Goal: Find specific page/section: Find specific page/section

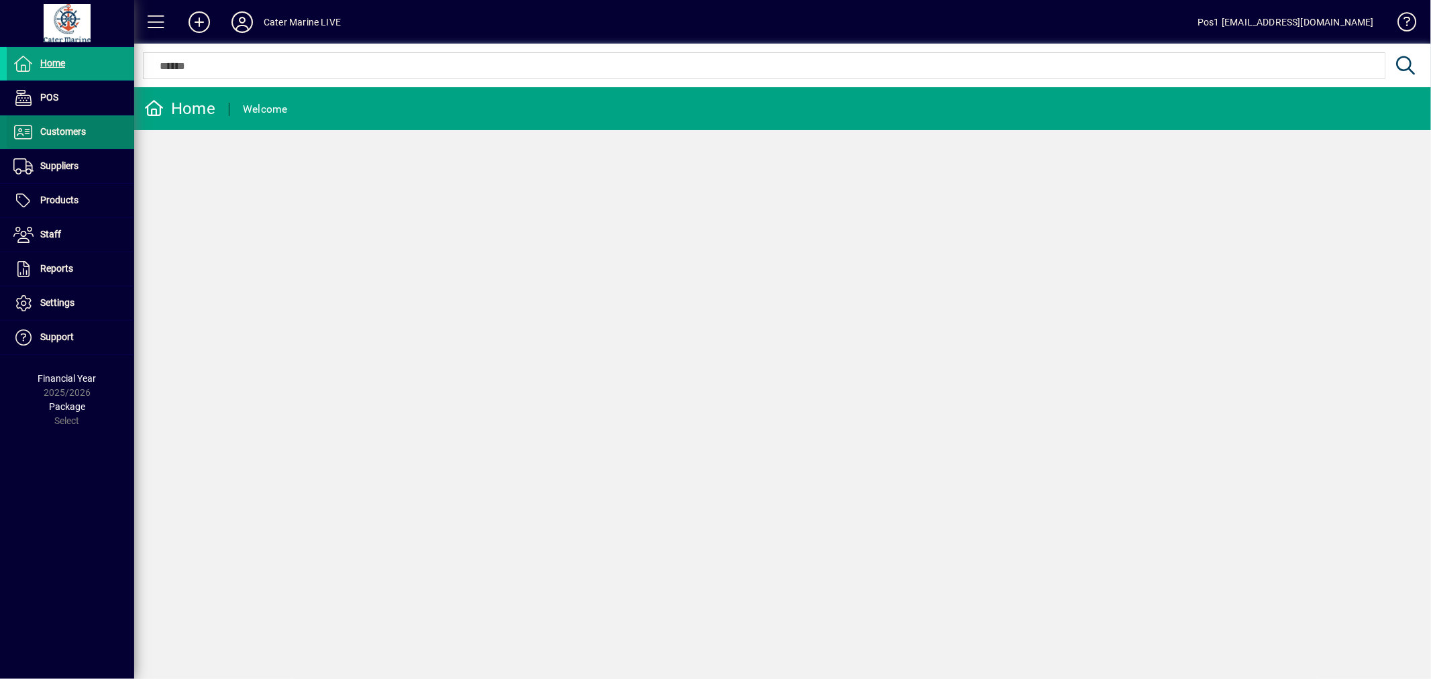
click at [88, 132] on span at bounding box center [70, 132] width 127 height 32
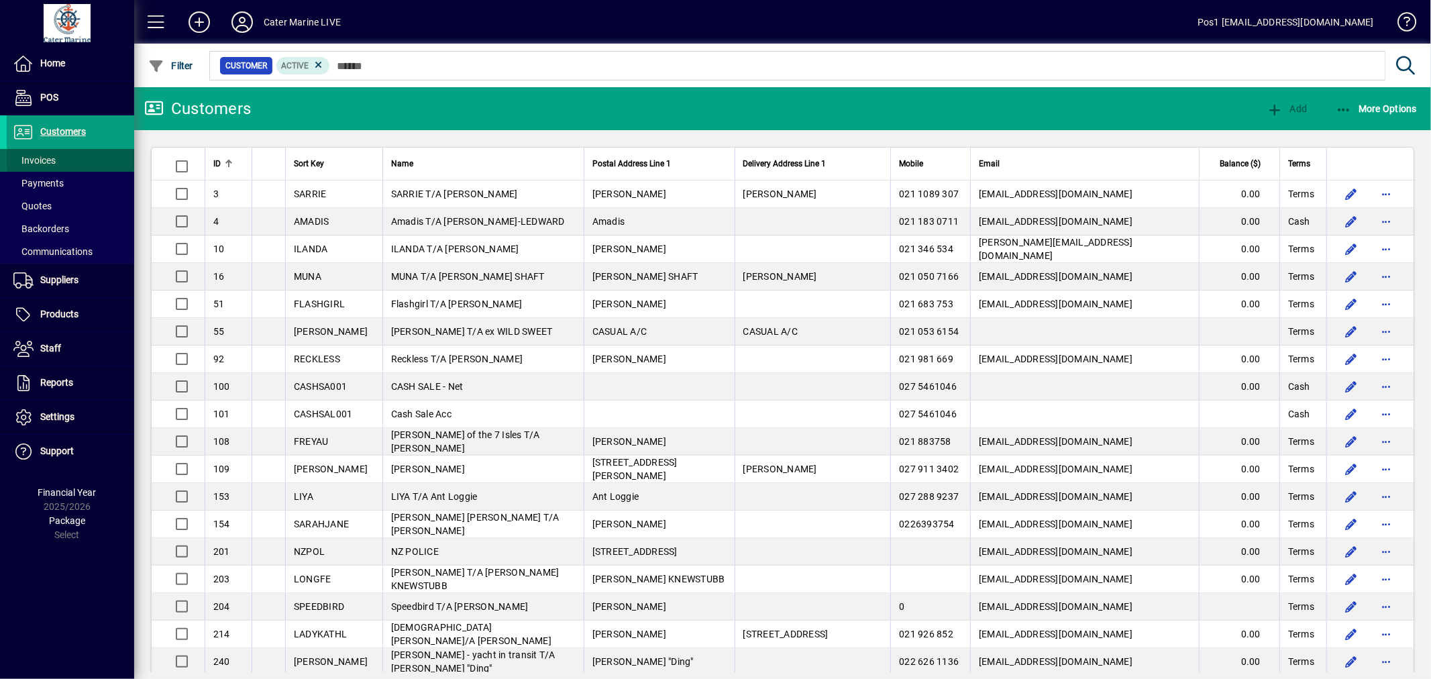
click at [41, 158] on span "Invoices" at bounding box center [34, 160] width 42 height 11
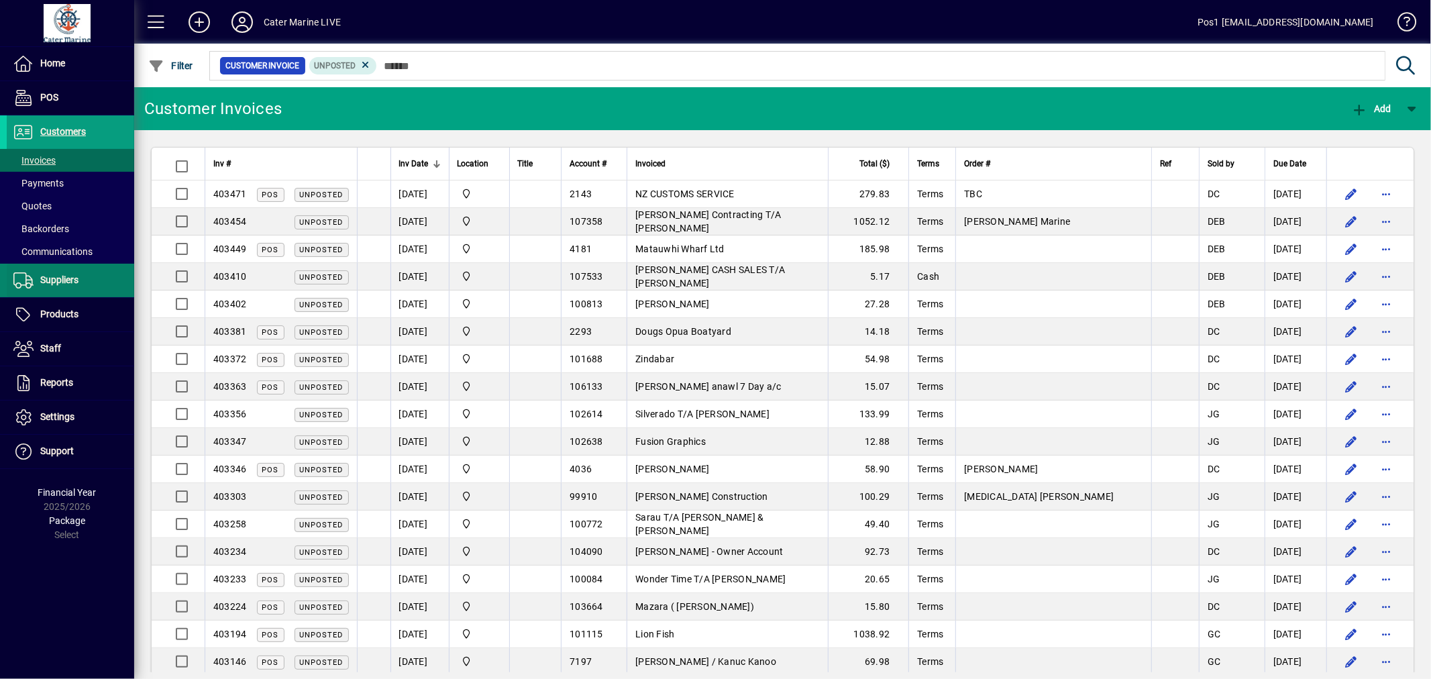
click at [67, 290] on span at bounding box center [70, 280] width 127 height 32
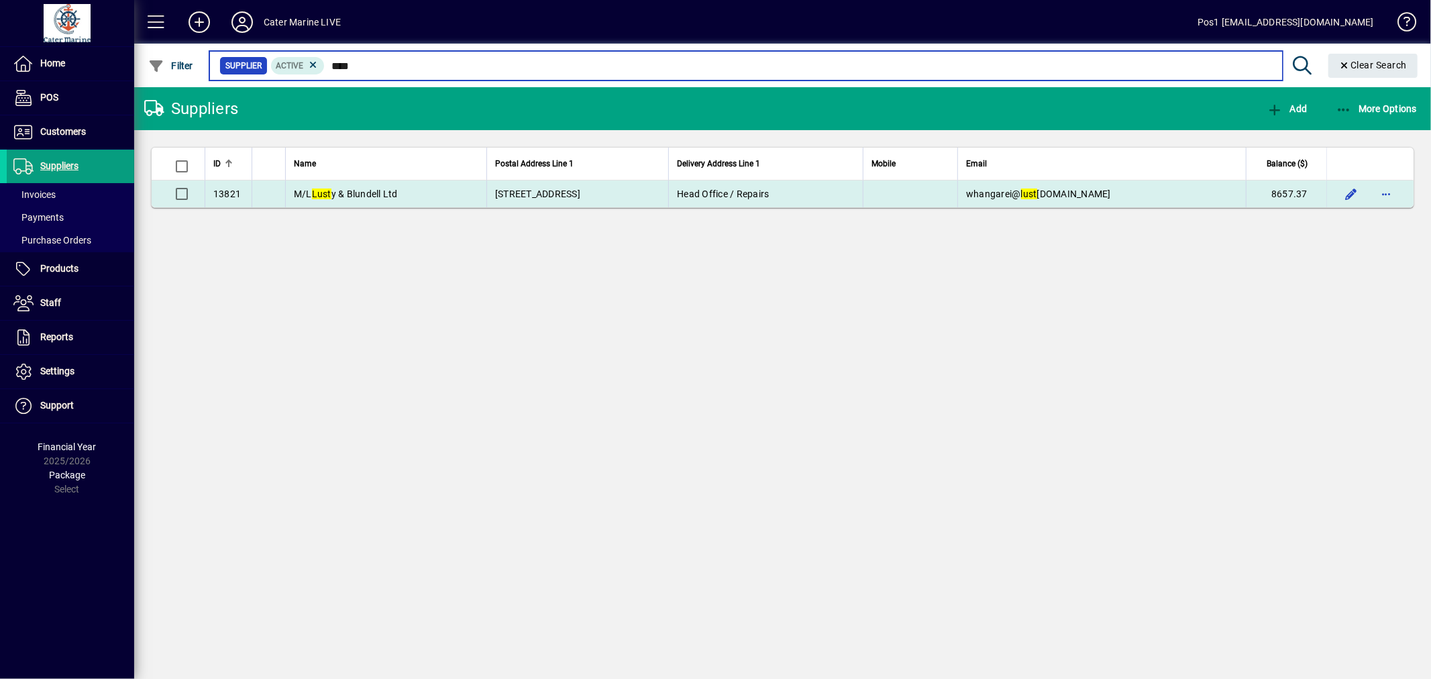
type input "****"
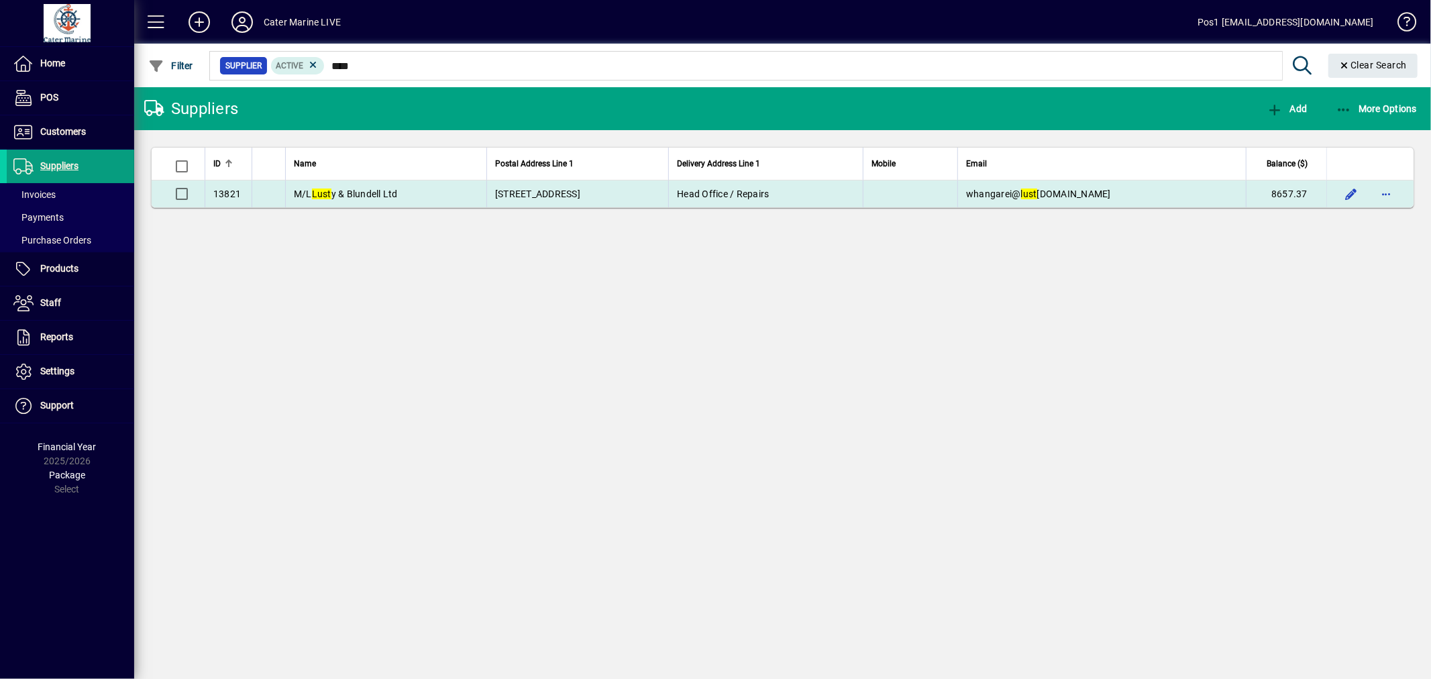
click at [320, 199] on span "M/L Lust y & Blundell Ltd" at bounding box center [346, 193] width 104 height 11
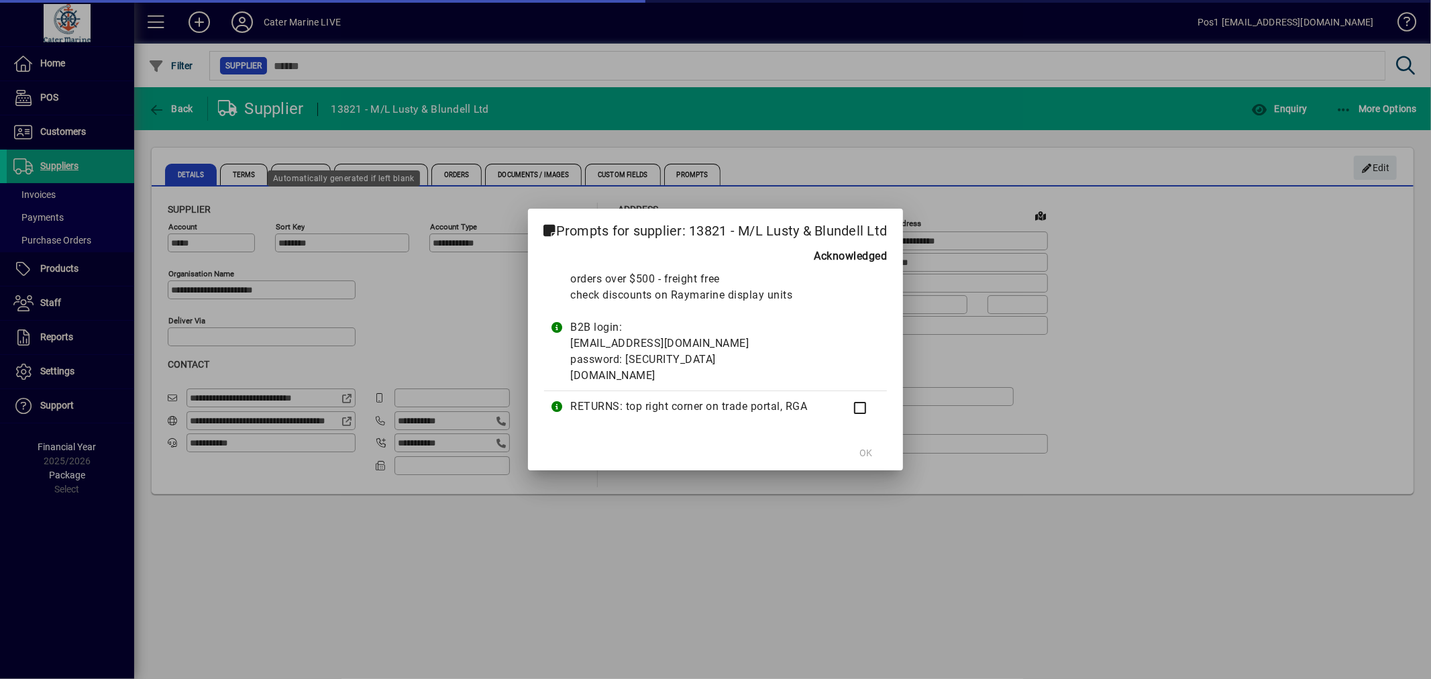
type input "**********"
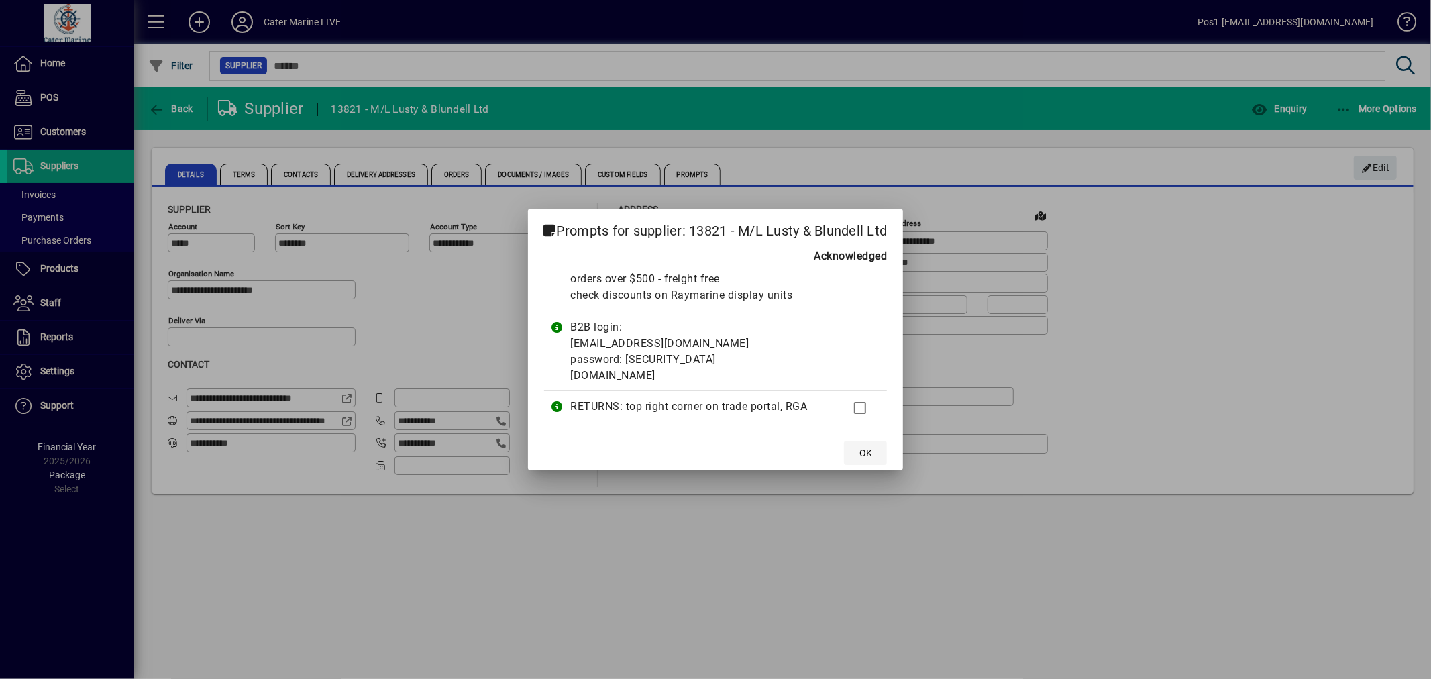
click at [867, 457] on span "OK" at bounding box center [865, 453] width 13 height 14
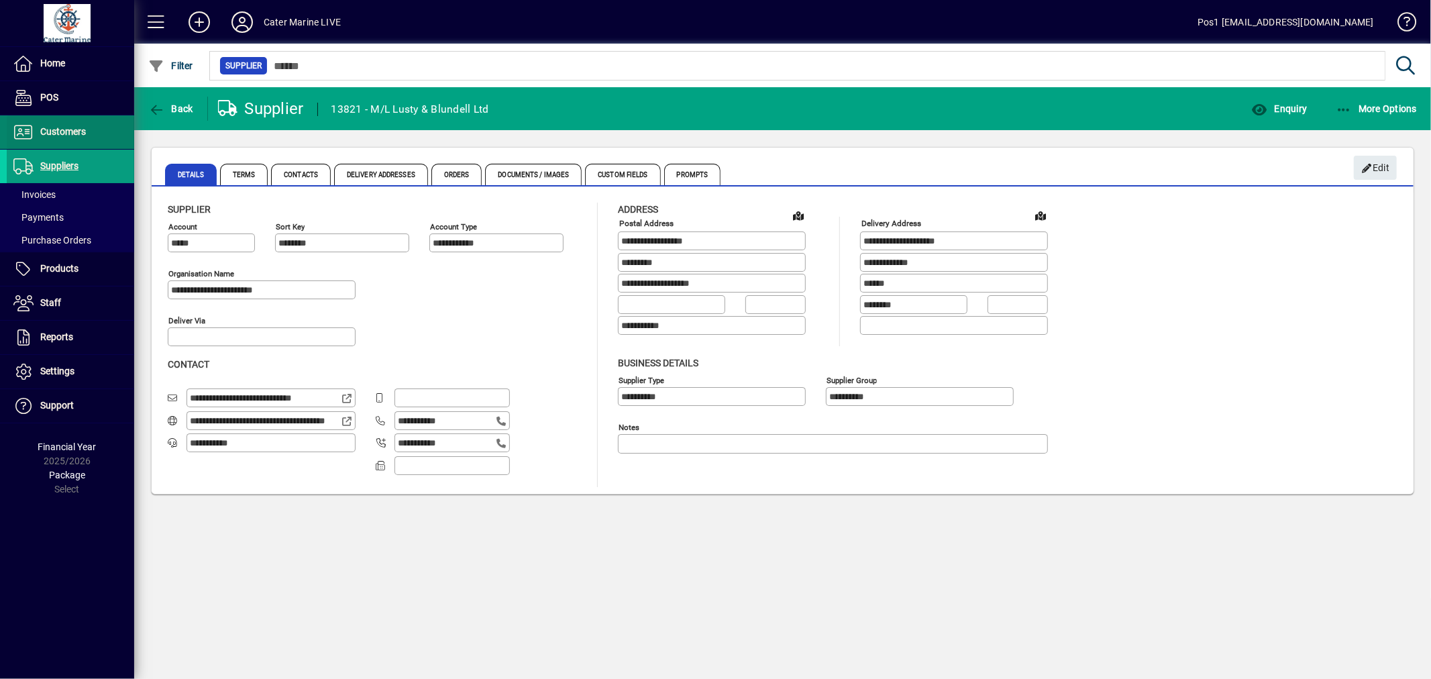
click at [71, 137] on span "Customers" at bounding box center [46, 132] width 79 height 16
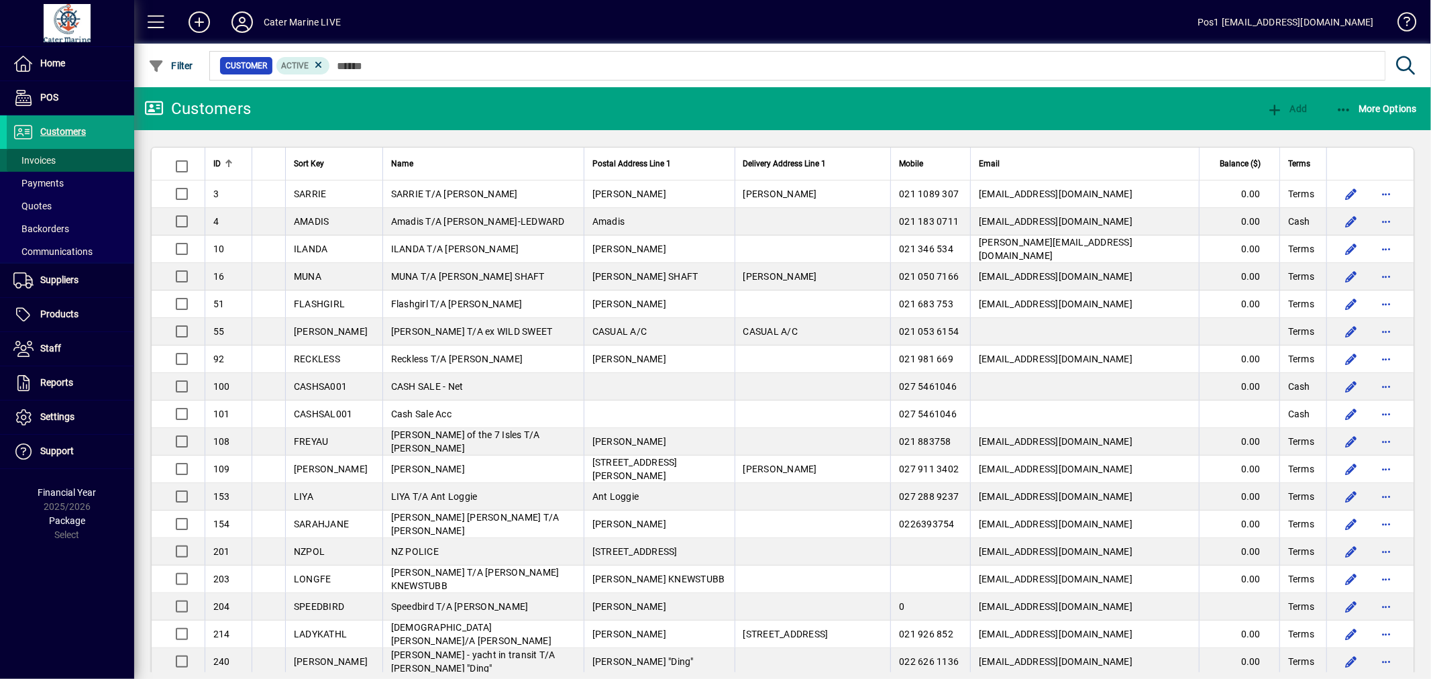
click at [87, 162] on span at bounding box center [70, 160] width 127 height 32
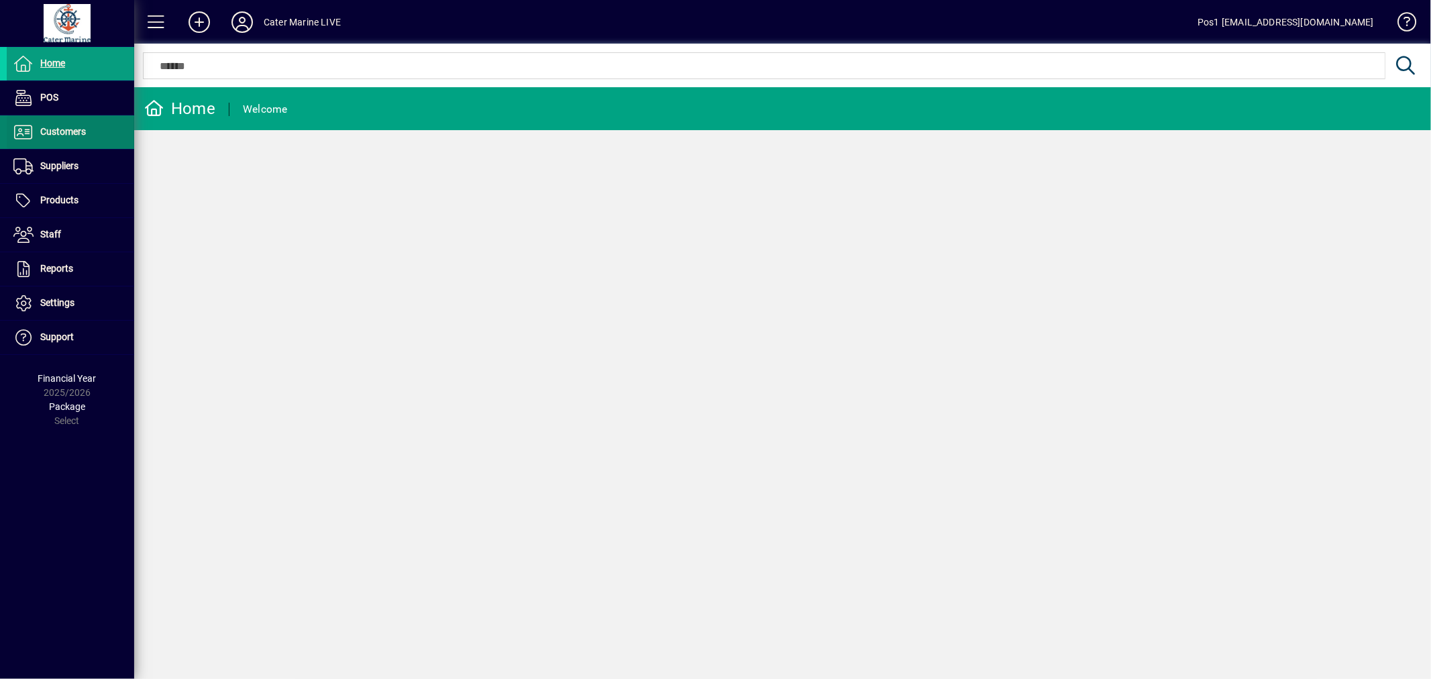
click at [80, 136] on span "Customers" at bounding box center [63, 131] width 46 height 11
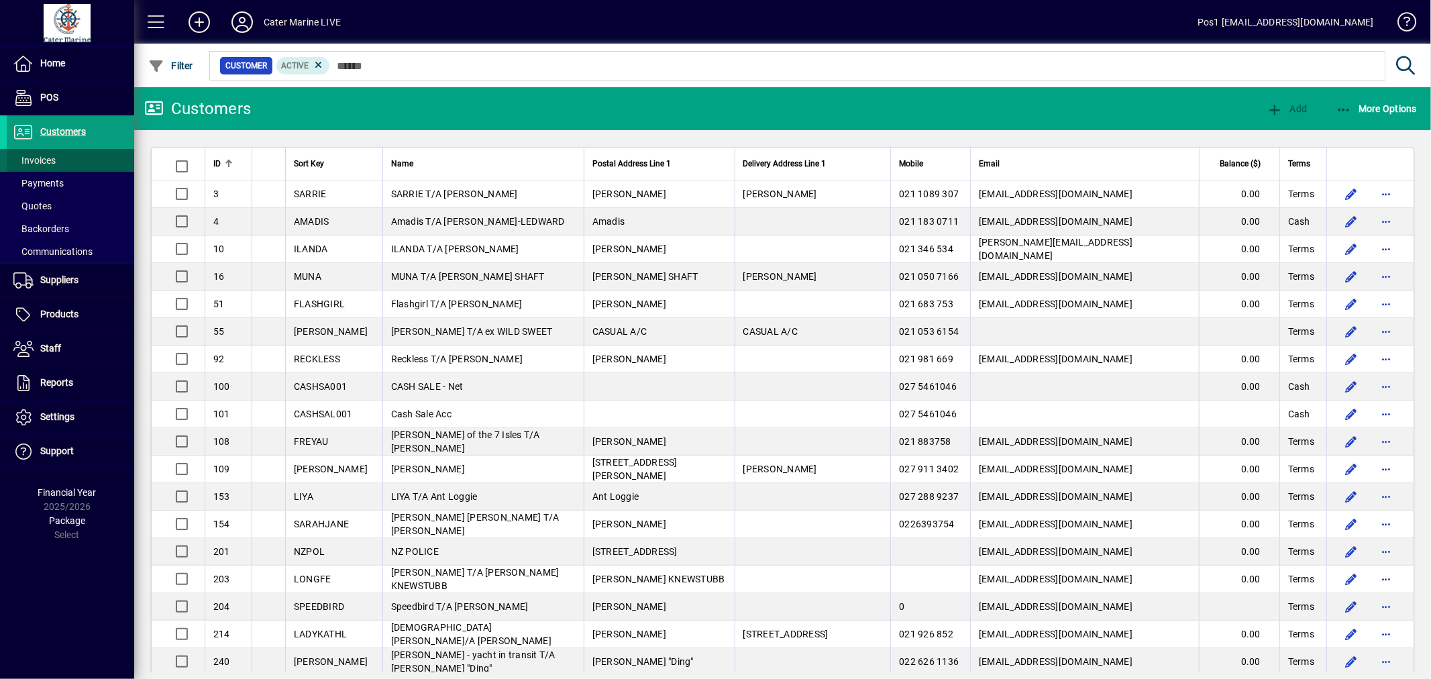
click at [55, 163] on span "Invoices" at bounding box center [34, 160] width 42 height 11
